Goal: Information Seeking & Learning: Find specific fact

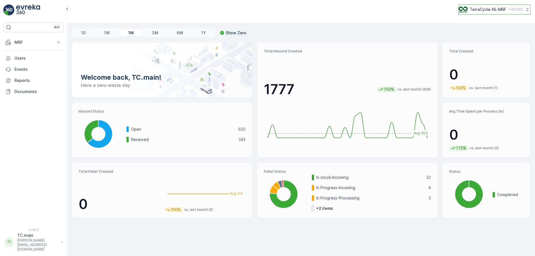
click at [493, 11] on p "TerraCycle-NL-MRF" at bounding box center [487, 10] width 36 height 6
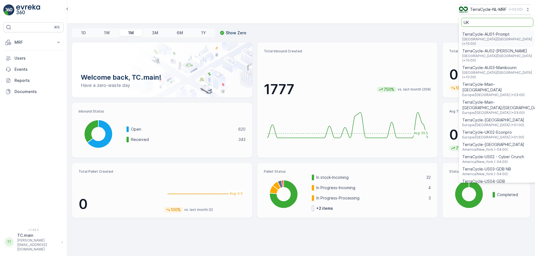
type input "UK"
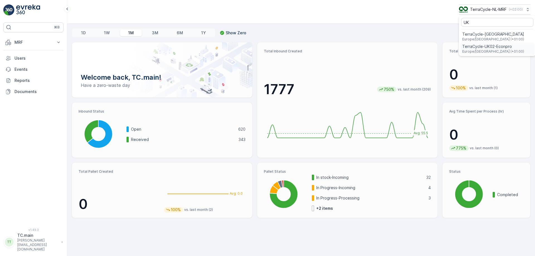
click at [481, 52] on span "Europe/London (+01:00)" at bounding box center [493, 51] width 62 height 4
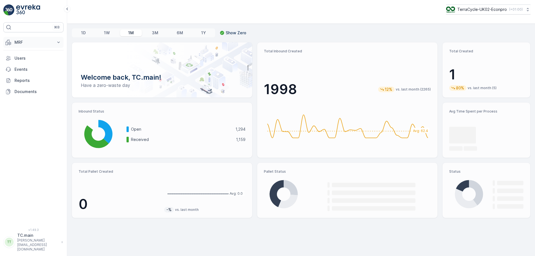
click at [31, 40] on p "MRF" at bounding box center [33, 43] width 38 height 6
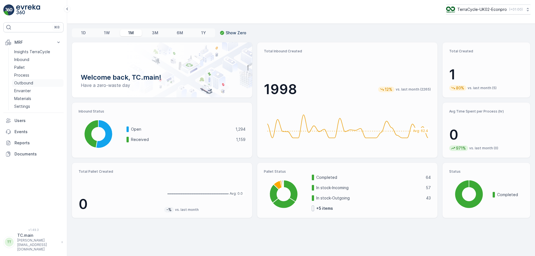
click at [27, 84] on p "Outbound" at bounding box center [23, 83] width 19 height 6
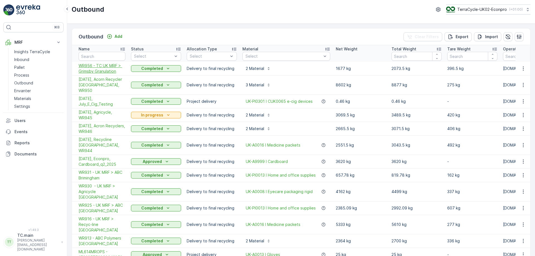
click at [104, 71] on span "WR956 - TC UK MRF > Grimsby Granulation" at bounding box center [102, 68] width 47 height 11
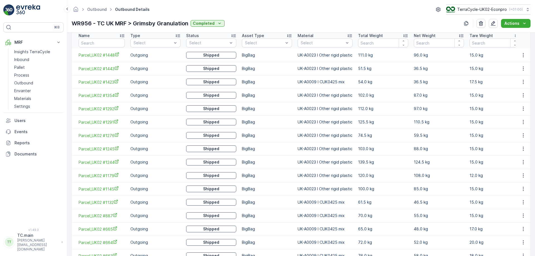
scroll to position [125, 0]
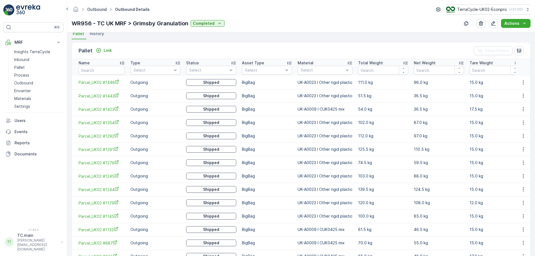
click at [97, 9] on link "Outbound" at bounding box center [96, 9] width 19 height 5
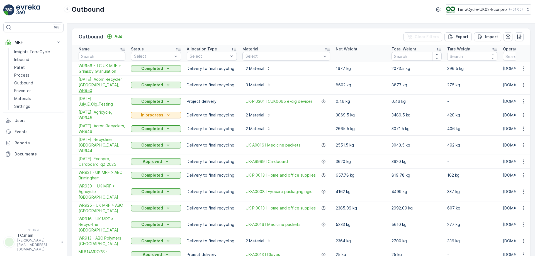
click at [98, 81] on span "[DATE], Acorn Recycler [GEOGRAPHIC_DATA], WR950" at bounding box center [102, 85] width 47 height 17
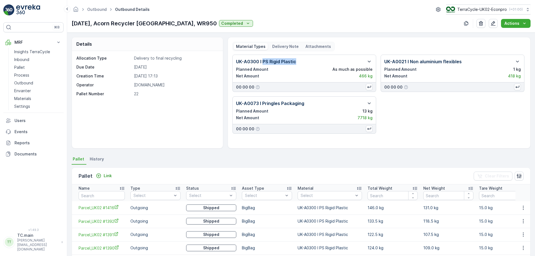
drag, startPoint x: 301, startPoint y: 62, endPoint x: 262, endPoint y: 62, distance: 39.0
click at [262, 62] on div "UK-A0300 I PS Rigid Plastic" at bounding box center [304, 61] width 136 height 7
copy p "PS Rigid Plastic"
drag, startPoint x: 316, startPoint y: 102, endPoint x: 229, endPoint y: 99, distance: 86.9
click at [229, 99] on div "Material Types Delivery Note Attachments UK-A0300 I PS Rigid Plastic Planned Am…" at bounding box center [378, 92] width 303 height 111
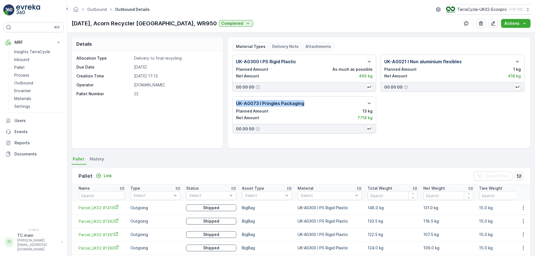
copy p "UK-A0073 I Pringles Packaging"
